Goal: Check status: Check status

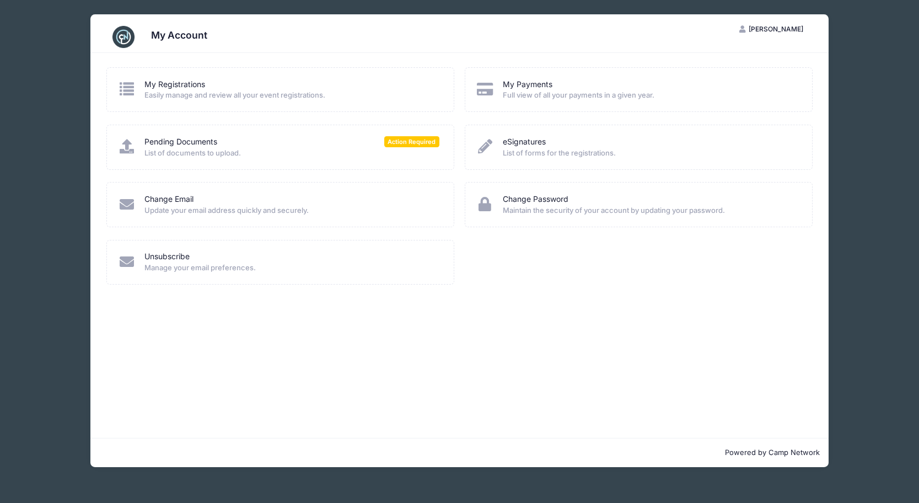
click at [578, 93] on span "Full view of all your payments in a given year." at bounding box center [650, 95] width 295 height 11
click at [527, 84] on link "My Payments" at bounding box center [528, 85] width 50 height 12
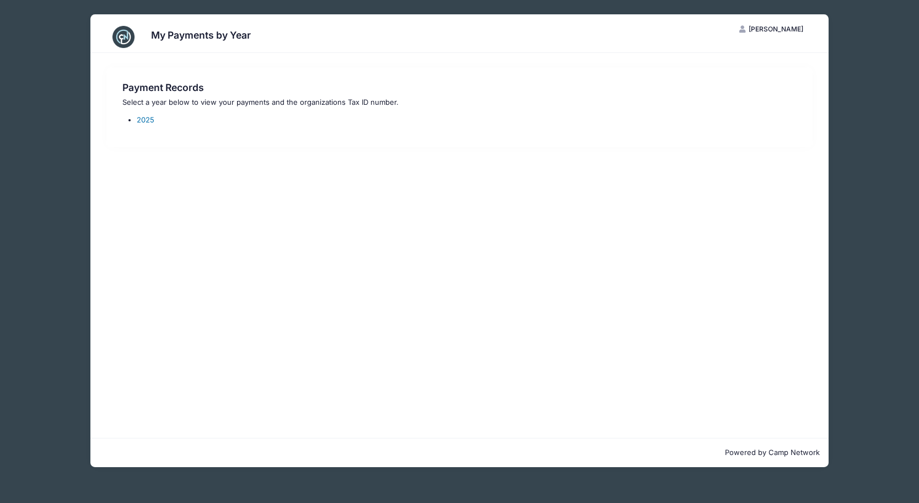
click at [141, 121] on link "2025" at bounding box center [146, 119] width 18 height 9
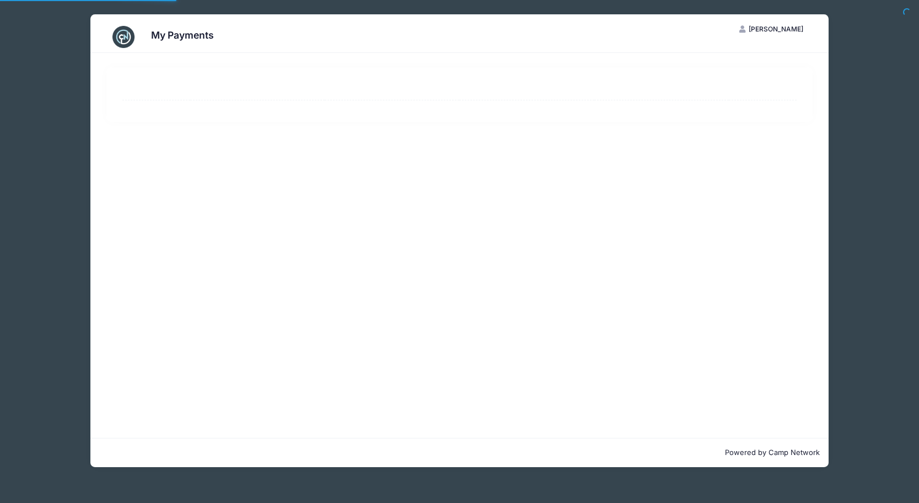
select select "10"
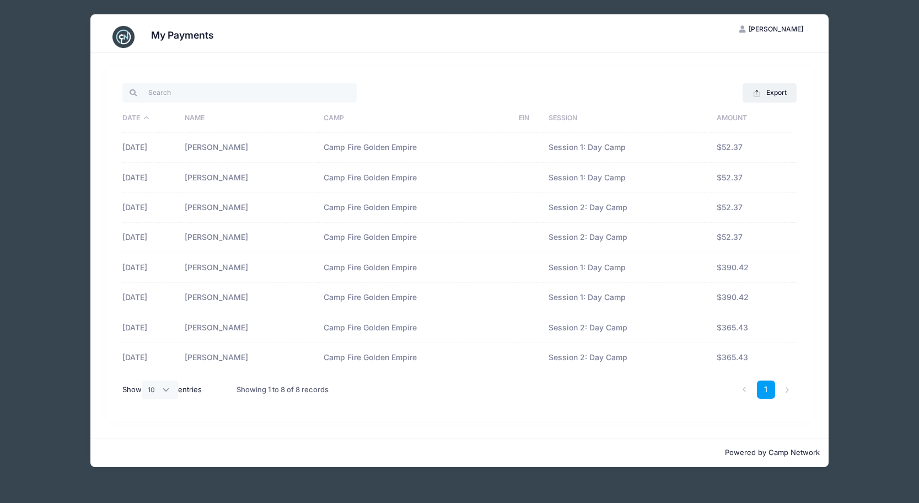
click at [838, 237] on div "My Payments AB Allison Bischofberger My Account Logout Export Excel CSV Print D…" at bounding box center [460, 240] width 886 height 481
